Goal: Information Seeking & Learning: Learn about a topic

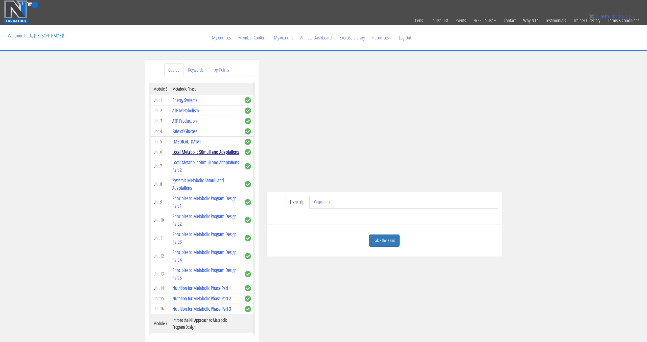
scroll to position [321, 0]
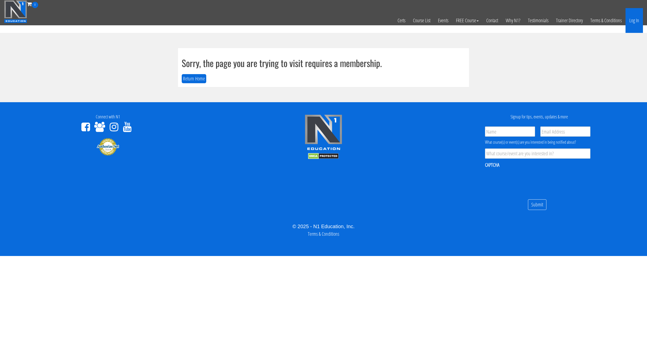
click at [634, 23] on link "Log In" at bounding box center [634, 20] width 17 height 25
click at [634, 24] on link "Log In" at bounding box center [634, 20] width 17 height 25
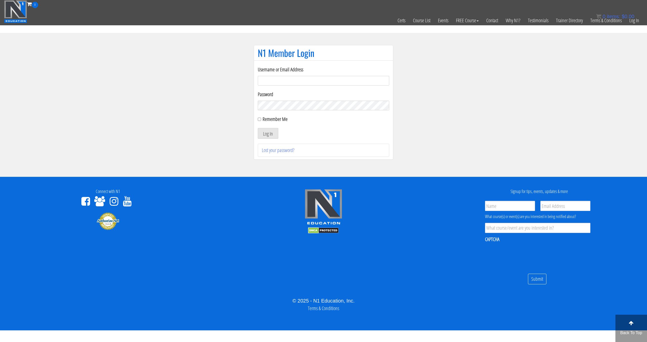
click at [278, 79] on input "Username or Email Address" at bounding box center [323, 81] width 131 height 10
type input "[EMAIL_ADDRESS][DOMAIN_NAME]"
click at [270, 134] on button "Log In" at bounding box center [268, 133] width 20 height 11
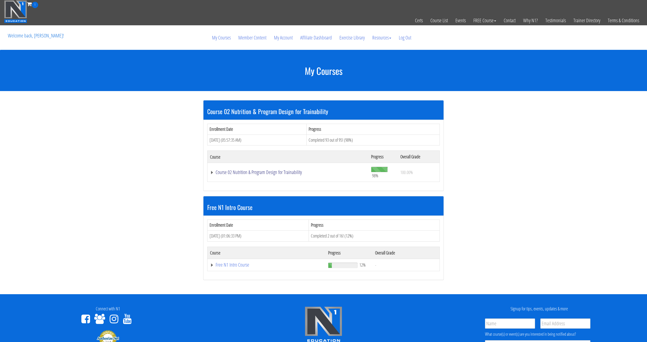
click at [262, 171] on link "Course 02 Nutrition & Program Design for Trainability" at bounding box center [288, 172] width 156 height 5
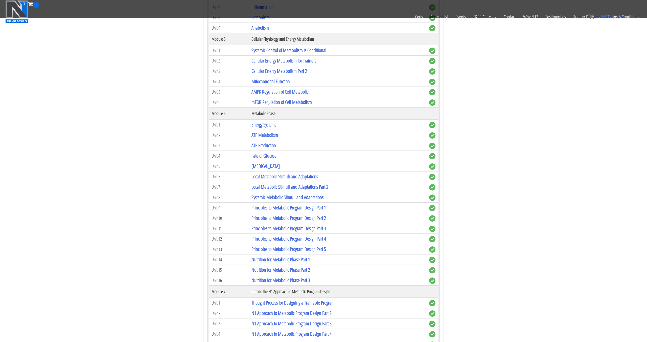
scroll to position [332, 0]
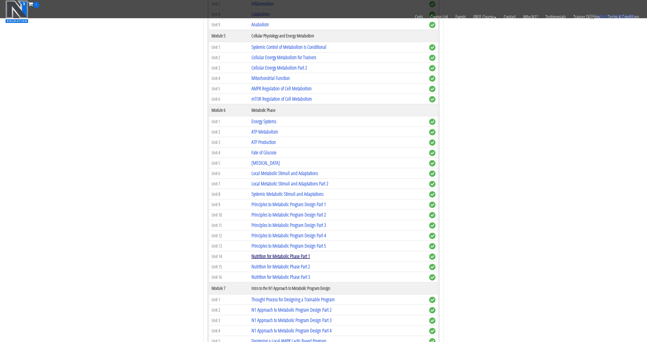
click at [303, 258] on link "Nutrition for Metabolic Phase Part 1" at bounding box center [281, 256] width 59 height 7
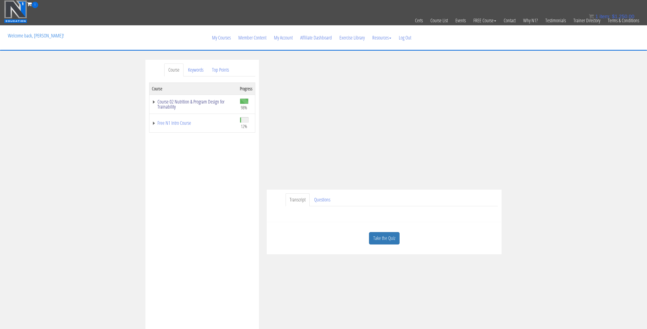
click at [182, 101] on link "Course 02 Nutrition & Program Design for Trainability" at bounding box center [193, 104] width 83 height 10
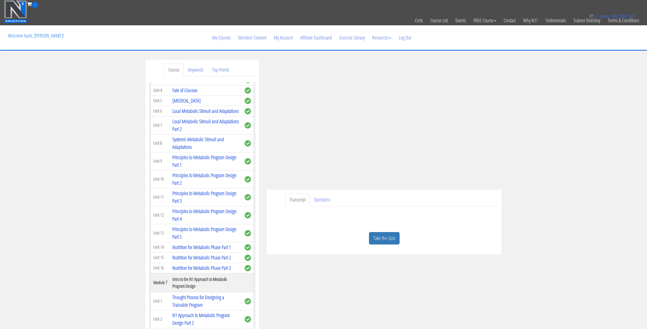
scroll to position [388, 0]
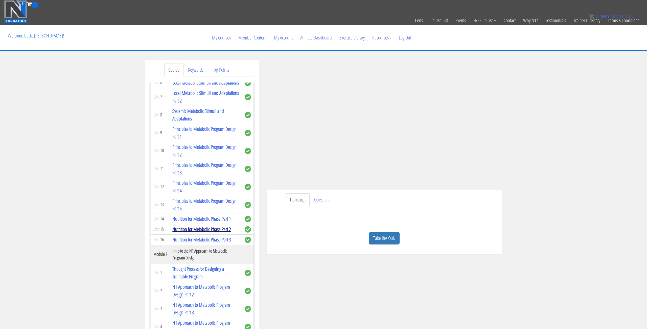
click at [212, 230] on link "Nutrition for Metabolic Phase Part 2" at bounding box center [201, 228] width 59 height 7
click at [223, 230] on link "Nutrition for Metabolic Phase Part 2" at bounding box center [201, 228] width 59 height 7
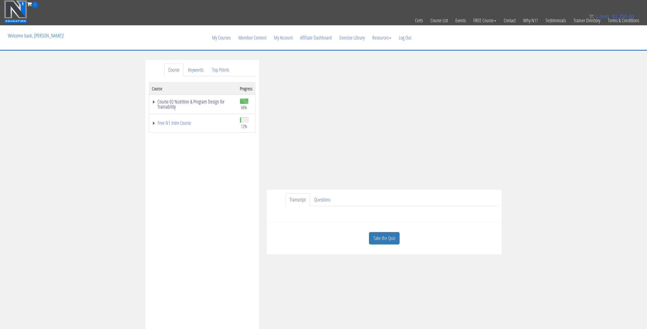
click at [214, 100] on link "Course 02 Nutrition & Program Design for Trainability" at bounding box center [193, 104] width 83 height 10
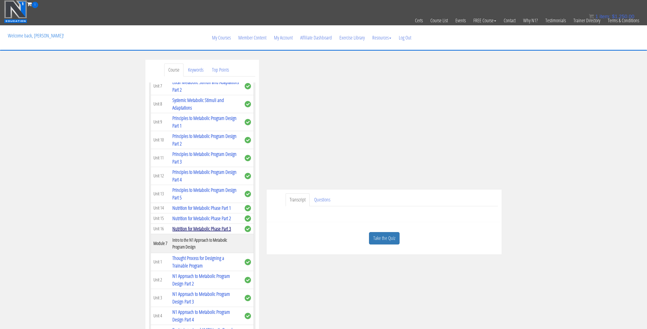
scroll to position [400, 0]
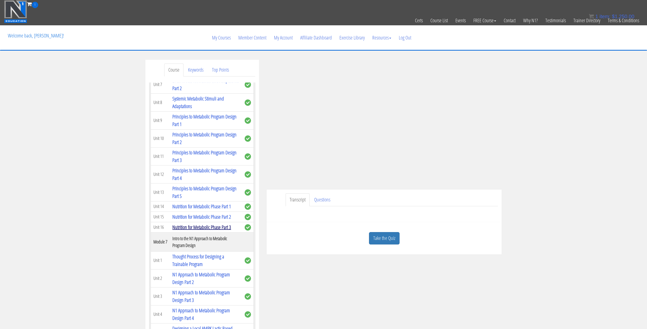
click at [218, 229] on link "Nutrition for Metabolic Phase Part 3" at bounding box center [201, 226] width 59 height 7
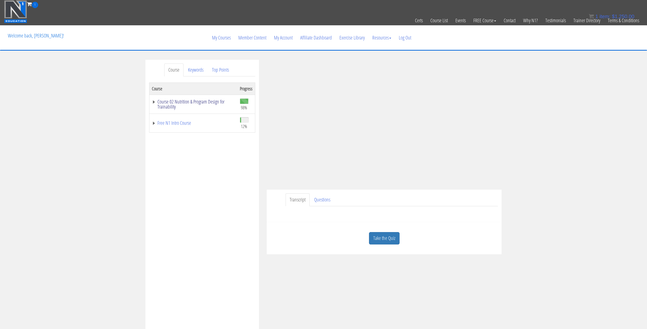
click at [196, 100] on link "Course 02 Nutrition & Program Design for Trainability" at bounding box center [193, 104] width 83 height 10
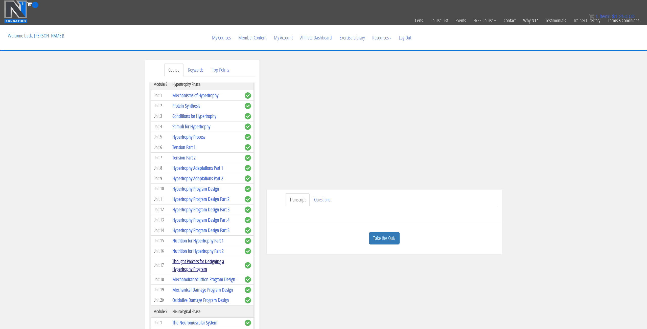
scroll to position [694, 0]
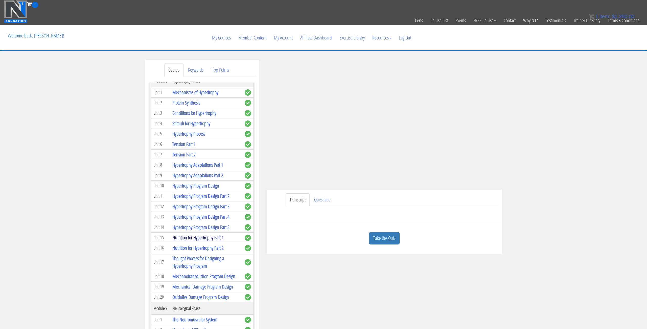
click at [214, 240] on link "Nutrition for Hypertrophy Part 1" at bounding box center [197, 237] width 51 height 7
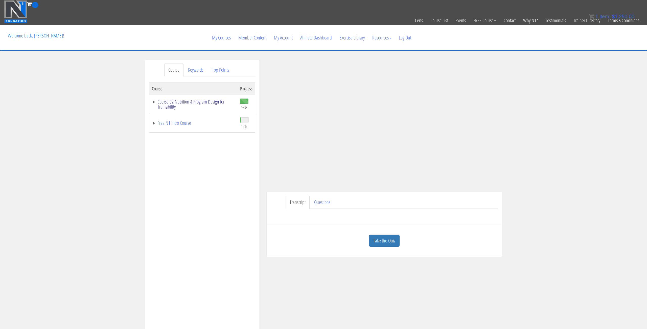
click at [196, 103] on link "Course 02 Nutrition & Program Design for Trainability" at bounding box center [193, 104] width 83 height 10
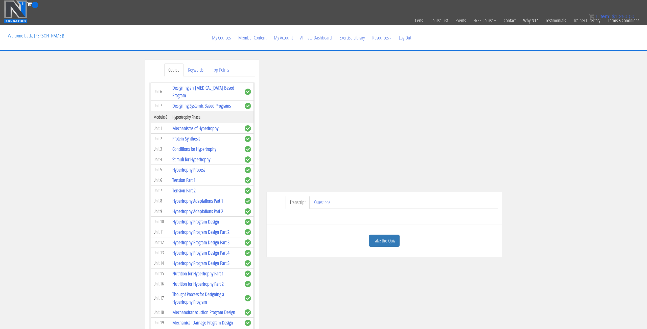
scroll to position [677, 0]
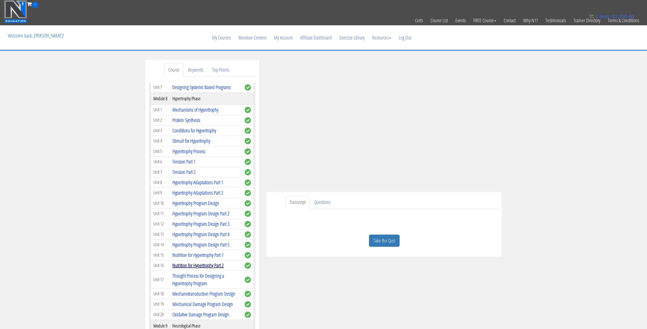
click at [209, 263] on link "Nutrition for Hypertrophy Part 2" at bounding box center [197, 265] width 51 height 7
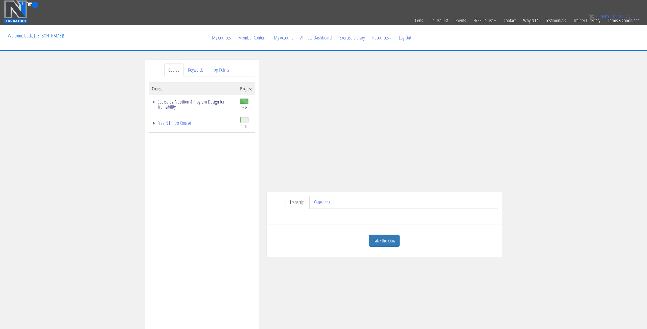
click at [207, 101] on link "Course 02 Nutrition & Program Design for Trainability" at bounding box center [193, 104] width 83 height 10
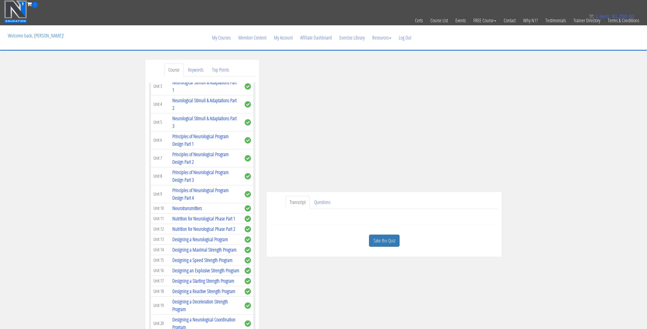
scroll to position [951, 0]
click at [213, 215] on link "Nutrition for Neurological Phase Part 1" at bounding box center [203, 218] width 63 height 7
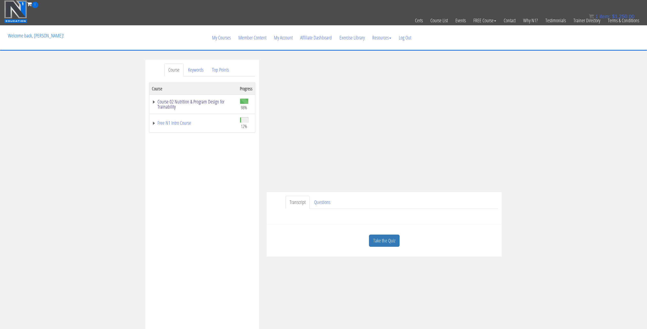
click at [202, 100] on link "Course 02 Nutrition & Program Design for Trainability" at bounding box center [193, 104] width 83 height 10
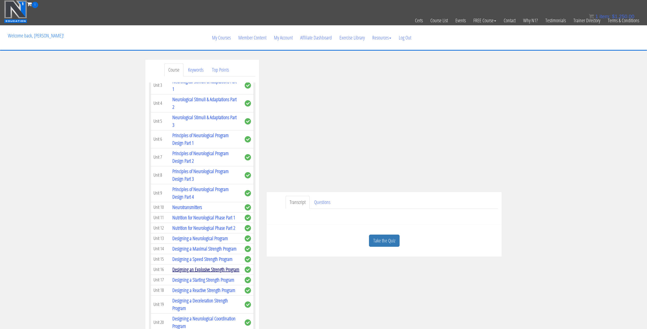
scroll to position [928, 0]
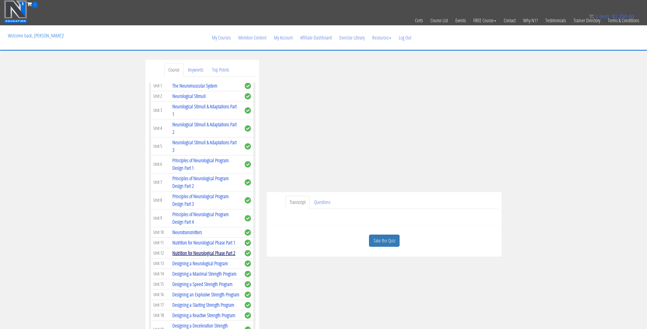
click at [214, 249] on link "Nutrition for Neurological Phase Part 2" at bounding box center [203, 252] width 63 height 7
